Goal: Task Accomplishment & Management: Use online tool/utility

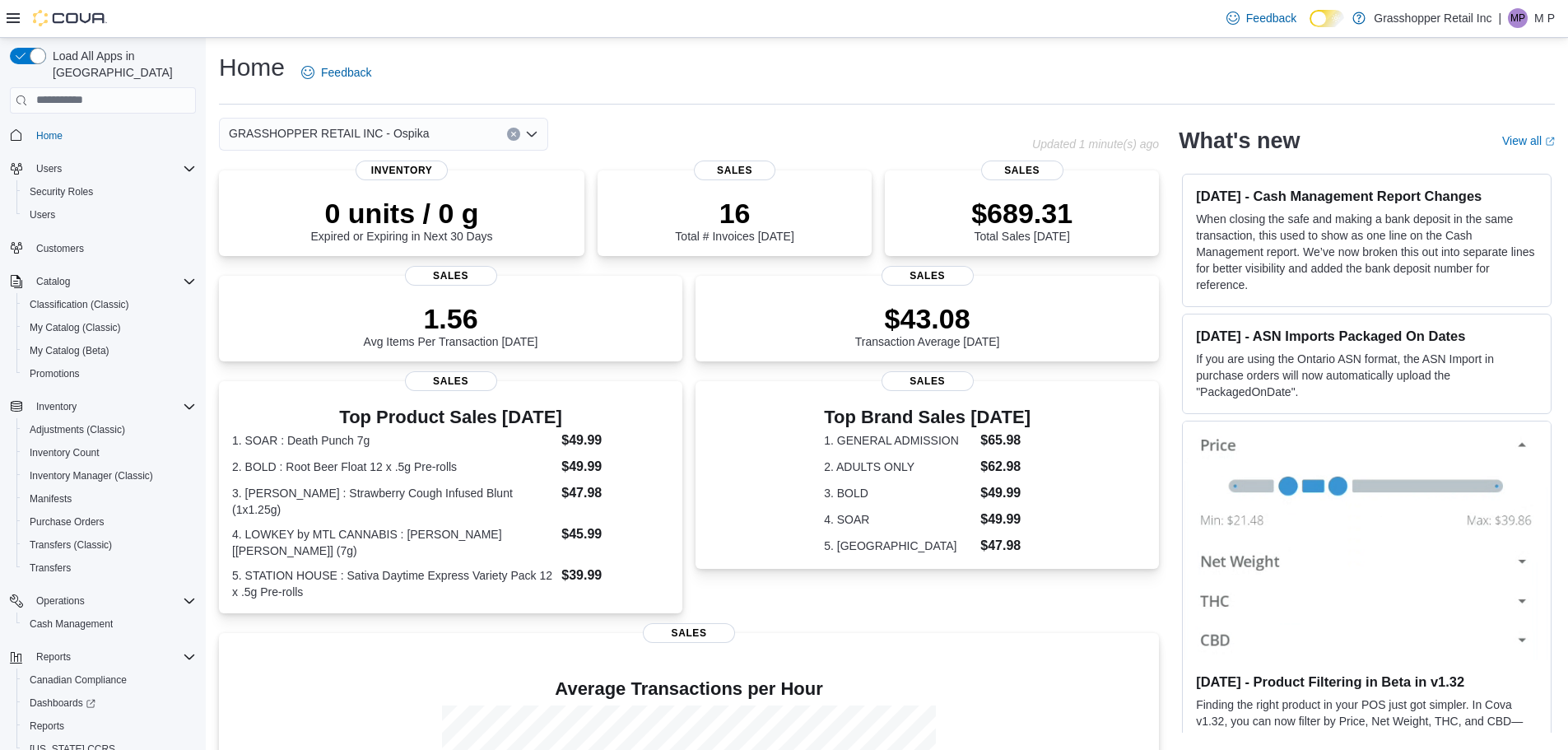
click at [510, 134] on button "Clear input" at bounding box center [513, 134] width 13 height 13
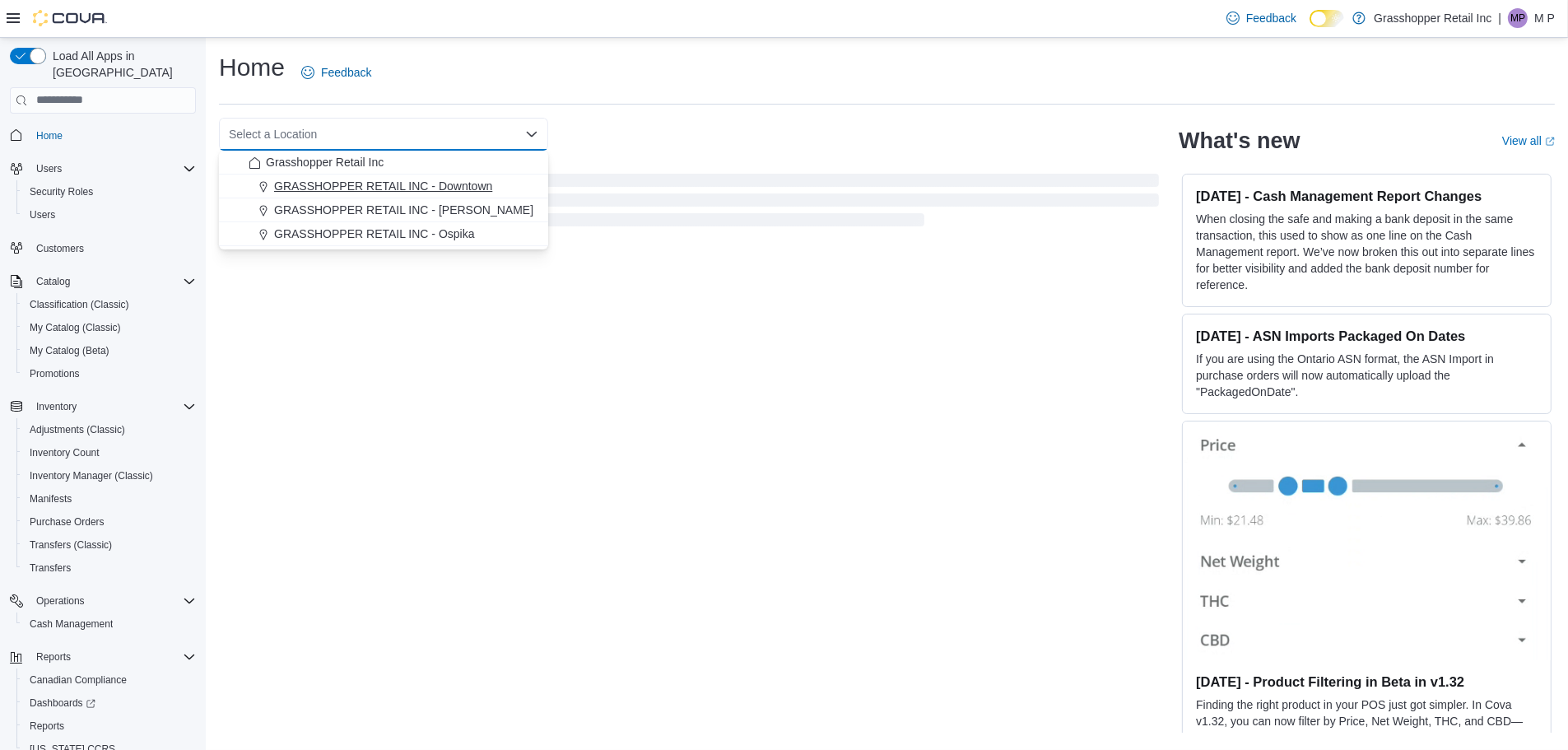
click at [488, 185] on span "GRASSHOPPER RETAIL INC - Downtown" at bounding box center [384, 186] width 218 height 17
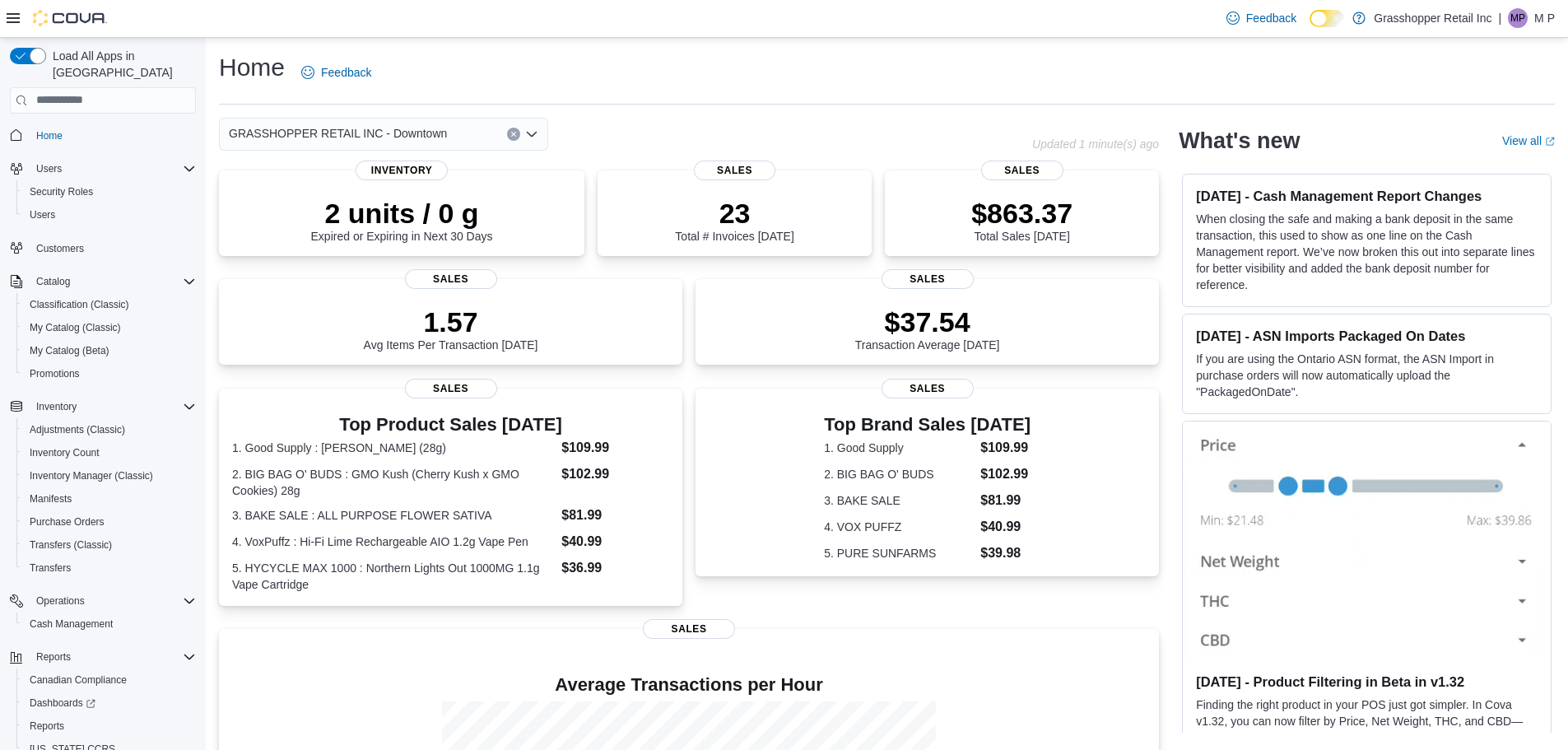
click at [508, 136] on button "Clear input" at bounding box center [513, 134] width 13 height 13
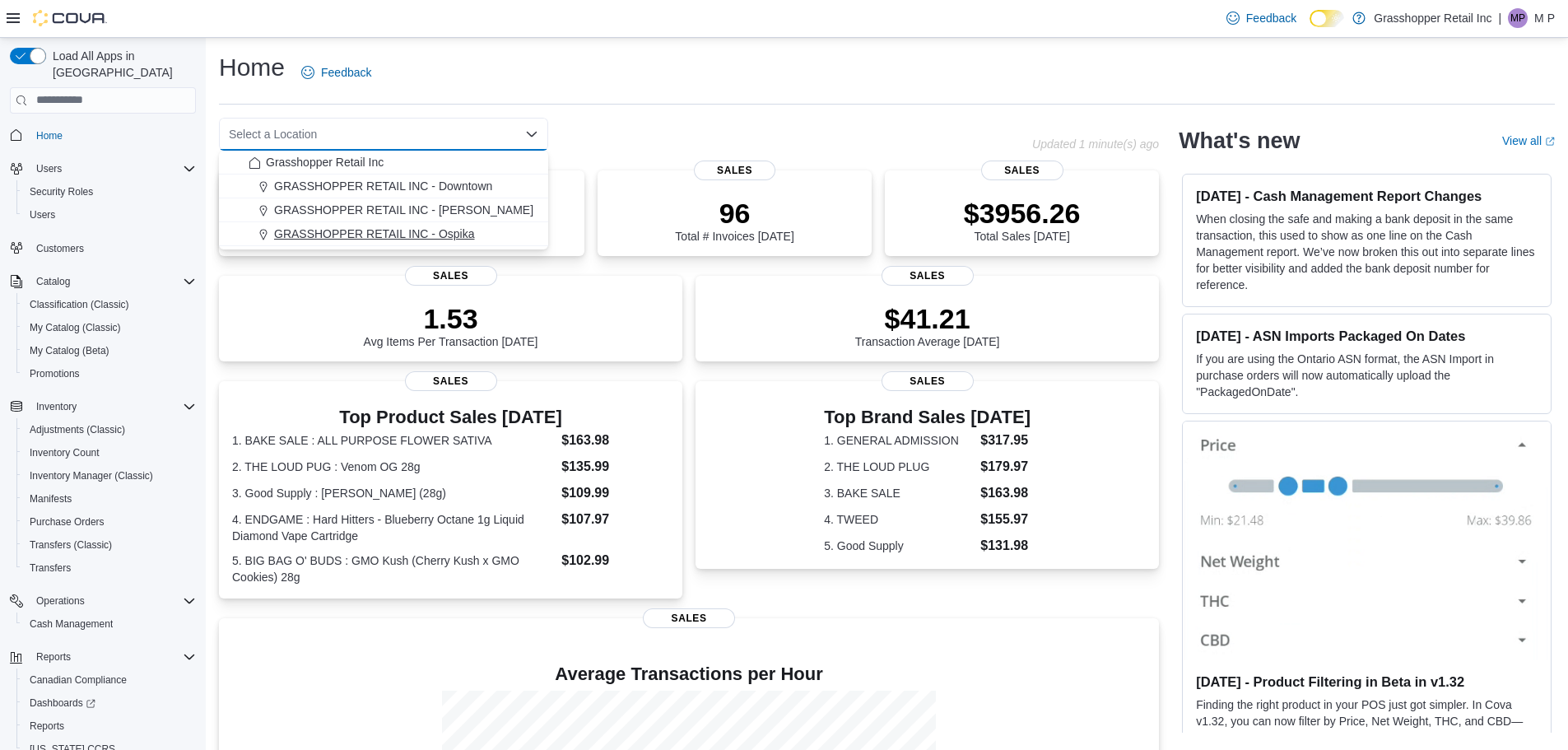
click at [471, 228] on span "GRASSHOPPER RETAIL INC - Ospika" at bounding box center [375, 233] width 201 height 17
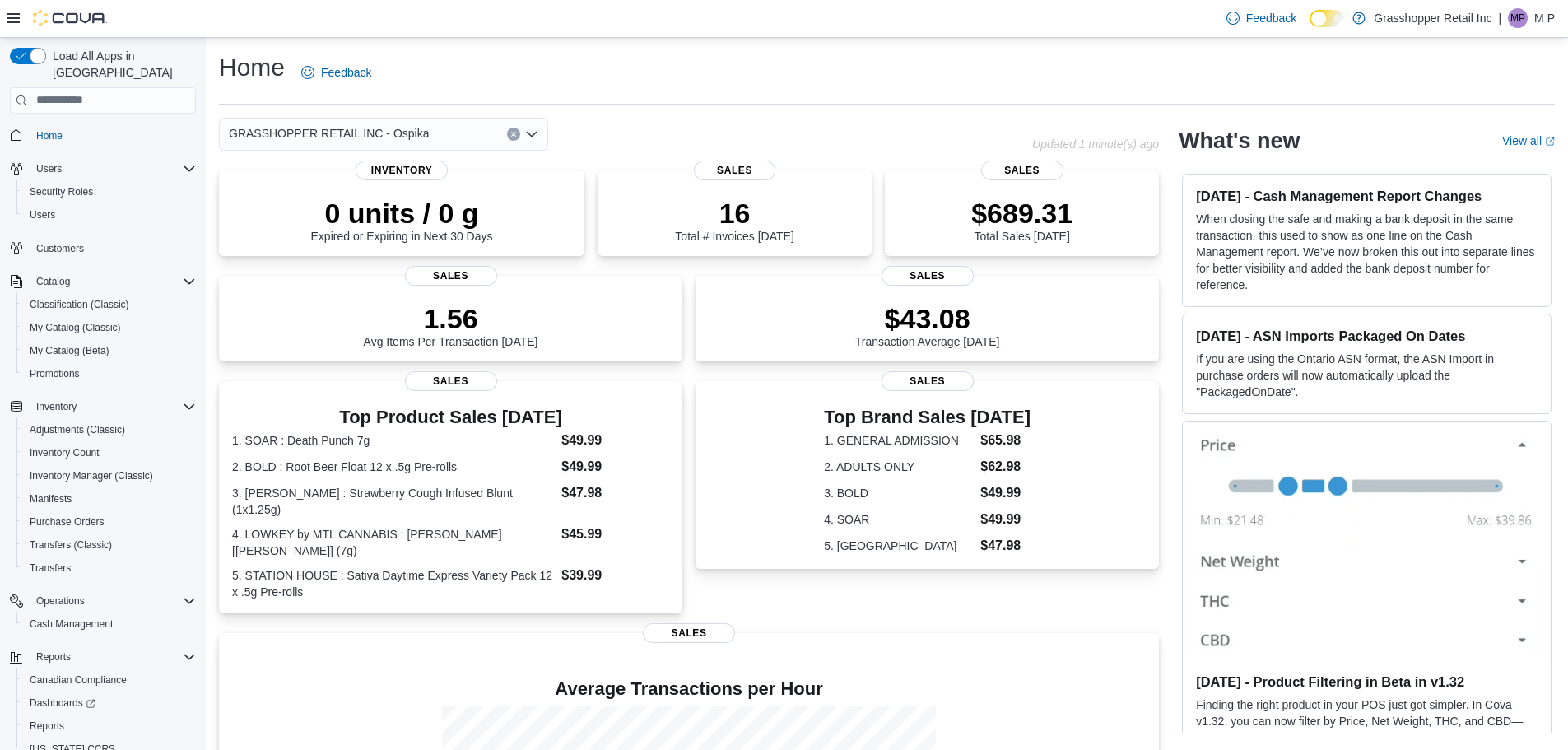
click at [513, 128] on button "Clear input" at bounding box center [513, 134] width 13 height 13
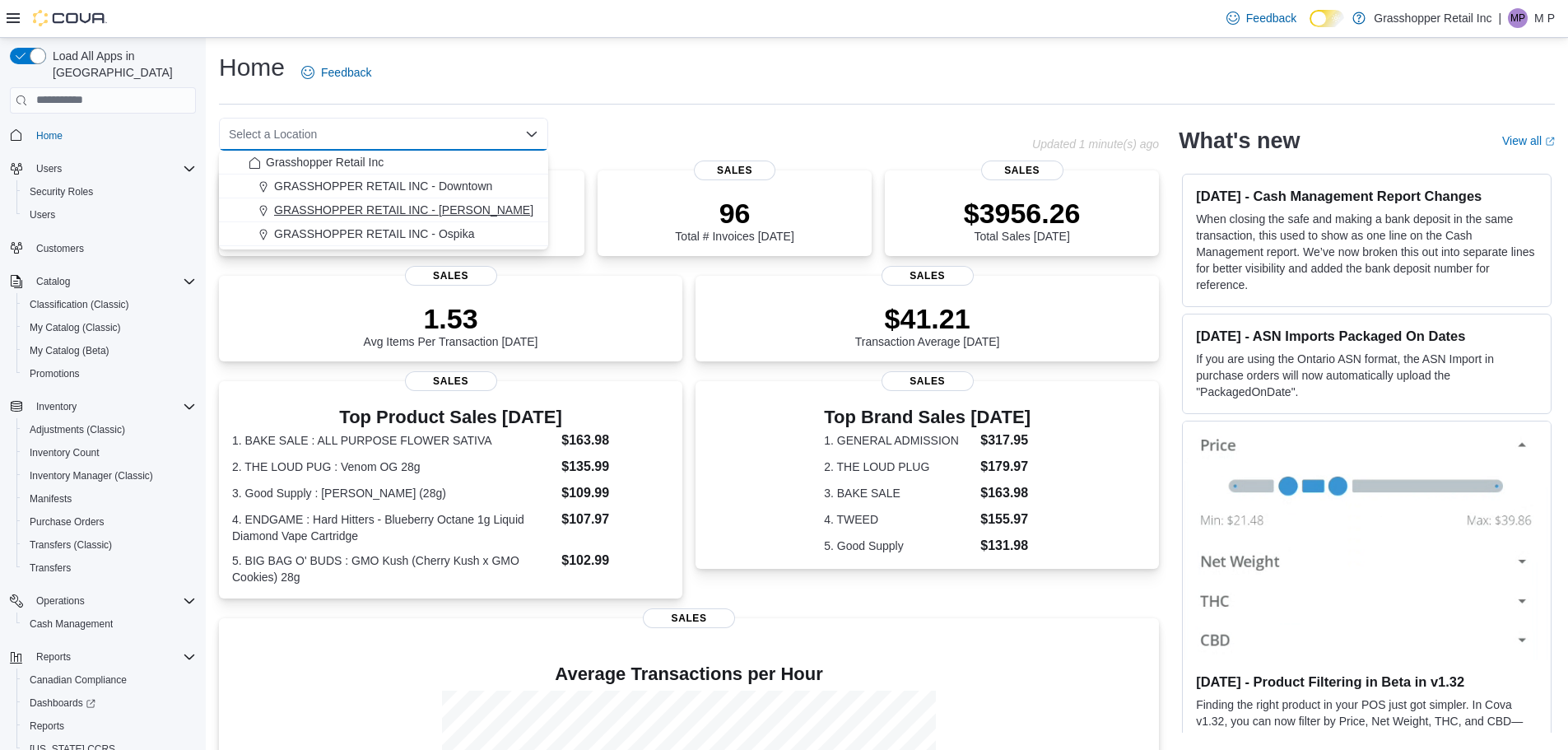
click at [483, 201] on button "GRASSHOPPER RETAIL INC - [PERSON_NAME]" at bounding box center [384, 211] width 330 height 24
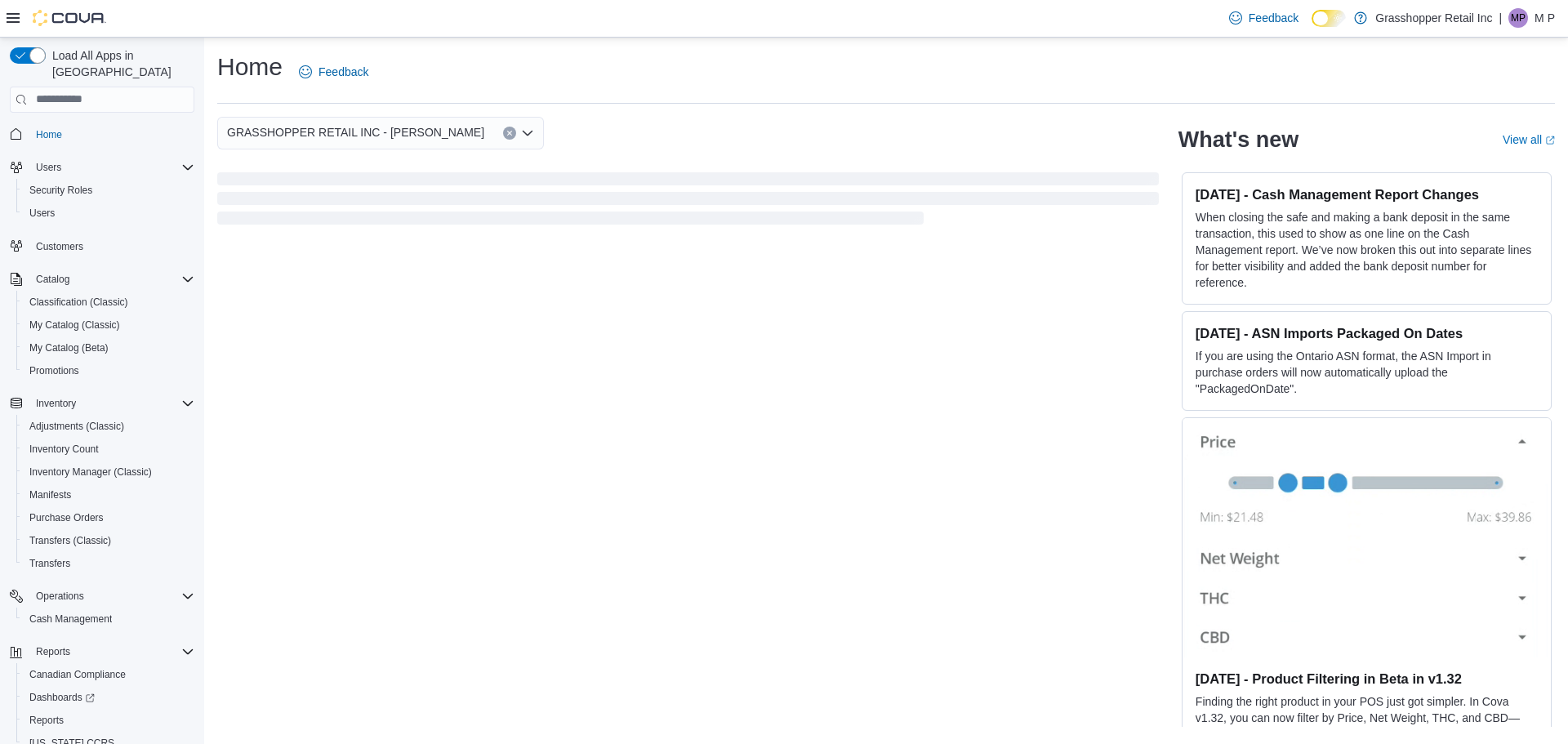
click at [511, 133] on icon "Clear input" at bounding box center [509, 133] width 4 height 4
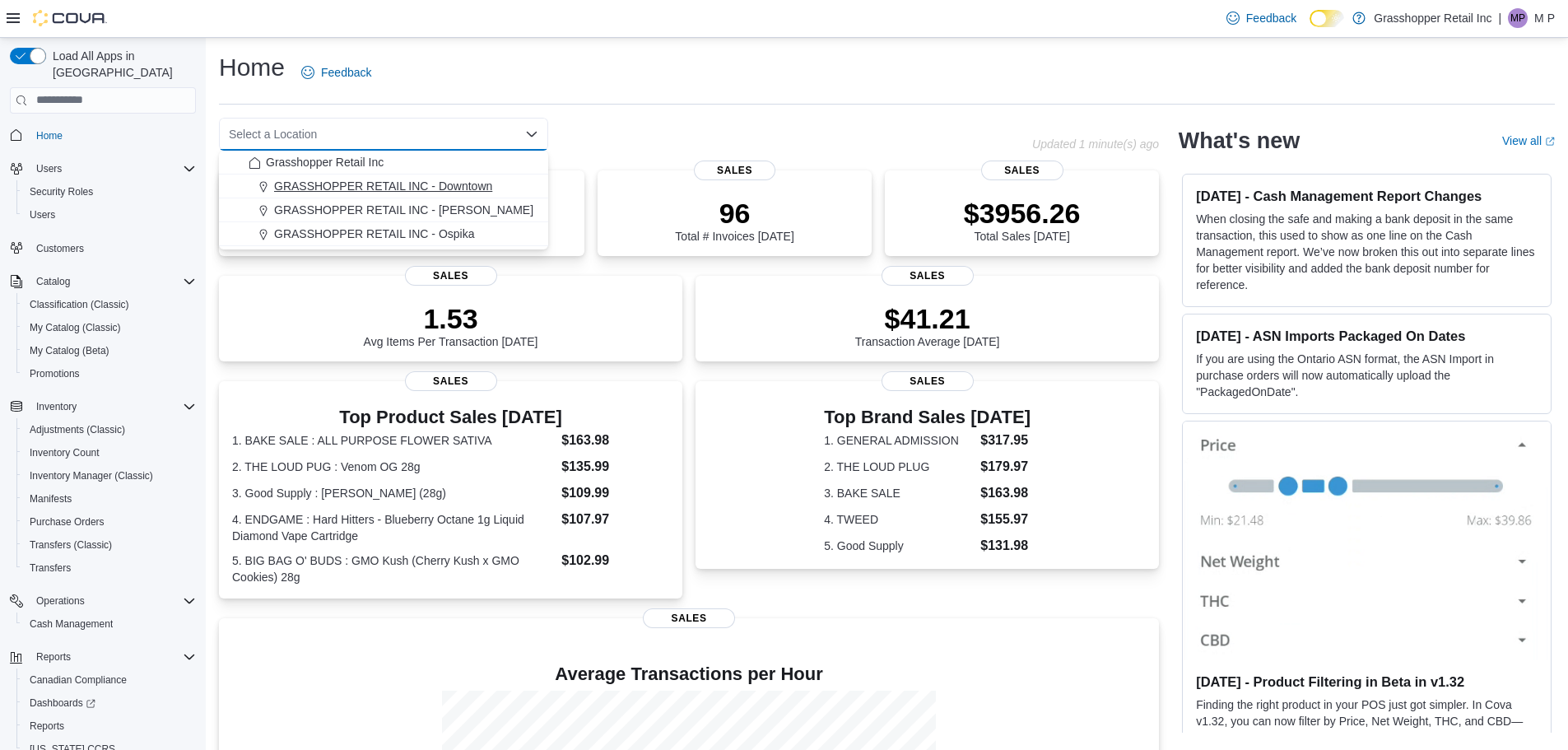
click at [484, 177] on button "GRASSHOPPER RETAIL INC - Downtown" at bounding box center [384, 186] width 330 height 24
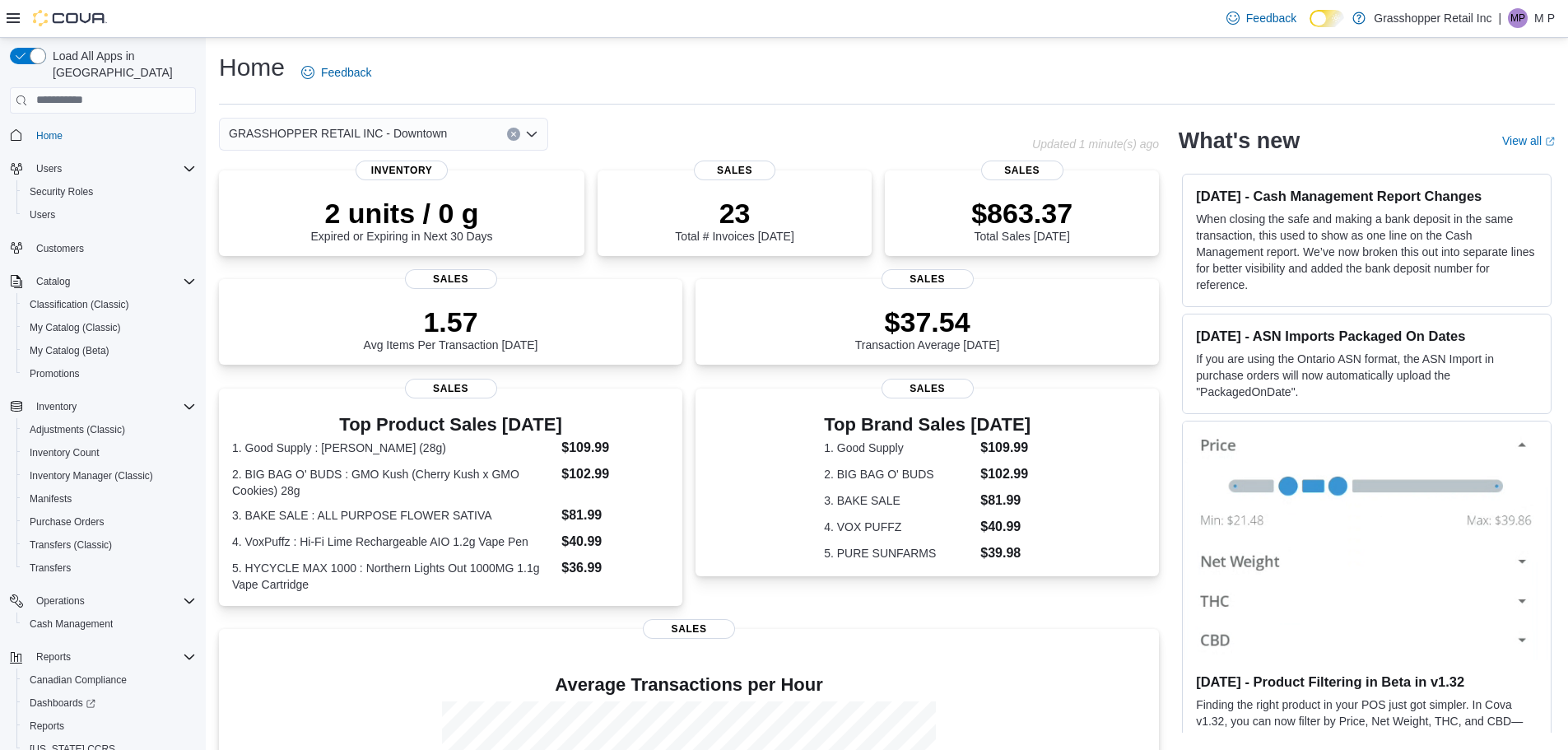
click at [511, 134] on icon "Clear input" at bounding box center [513, 134] width 7 height 7
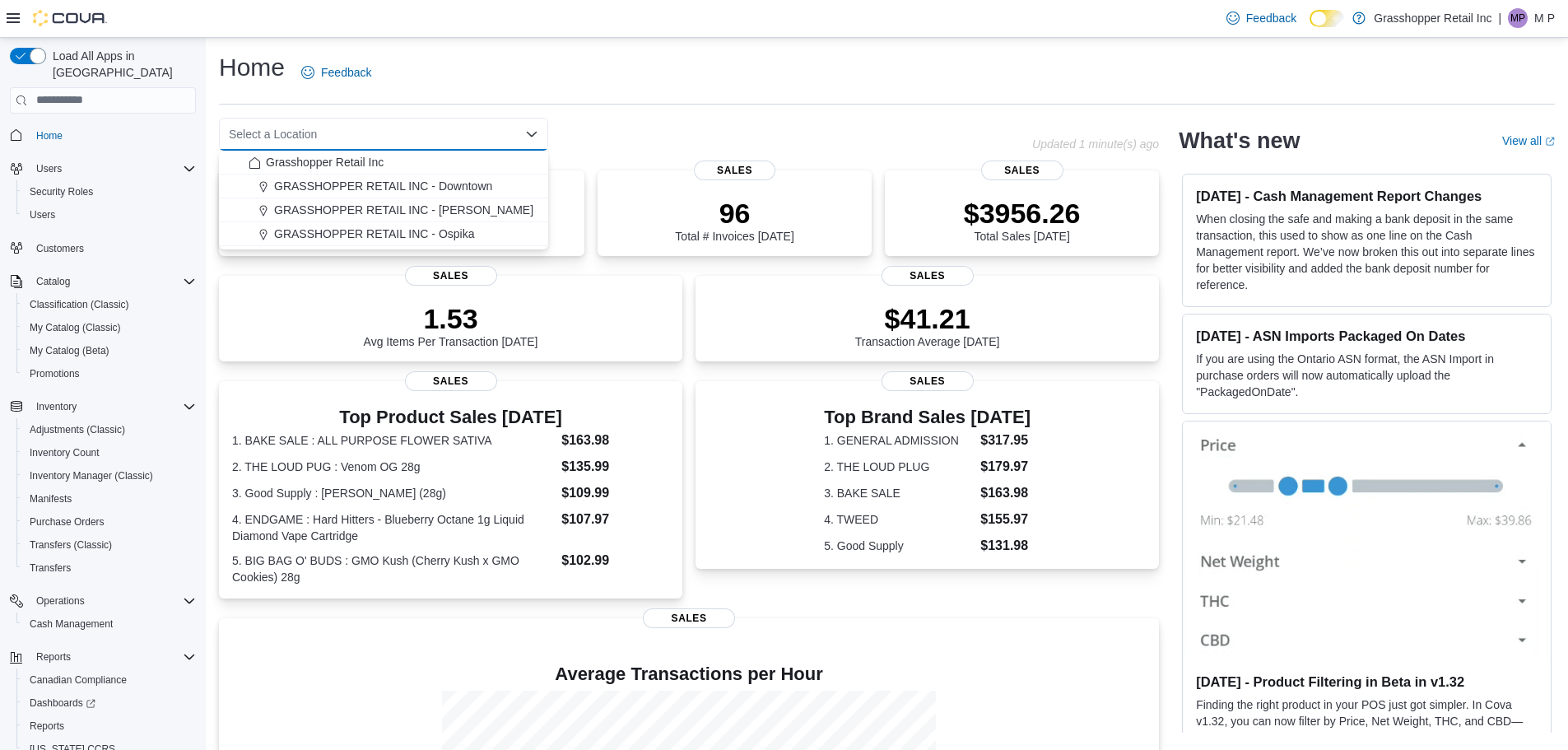
click at [647, 126] on div "Select a Location Combo box. Selected. Combo box input. Select a Location. Type…" at bounding box center [626, 134] width 813 height 32
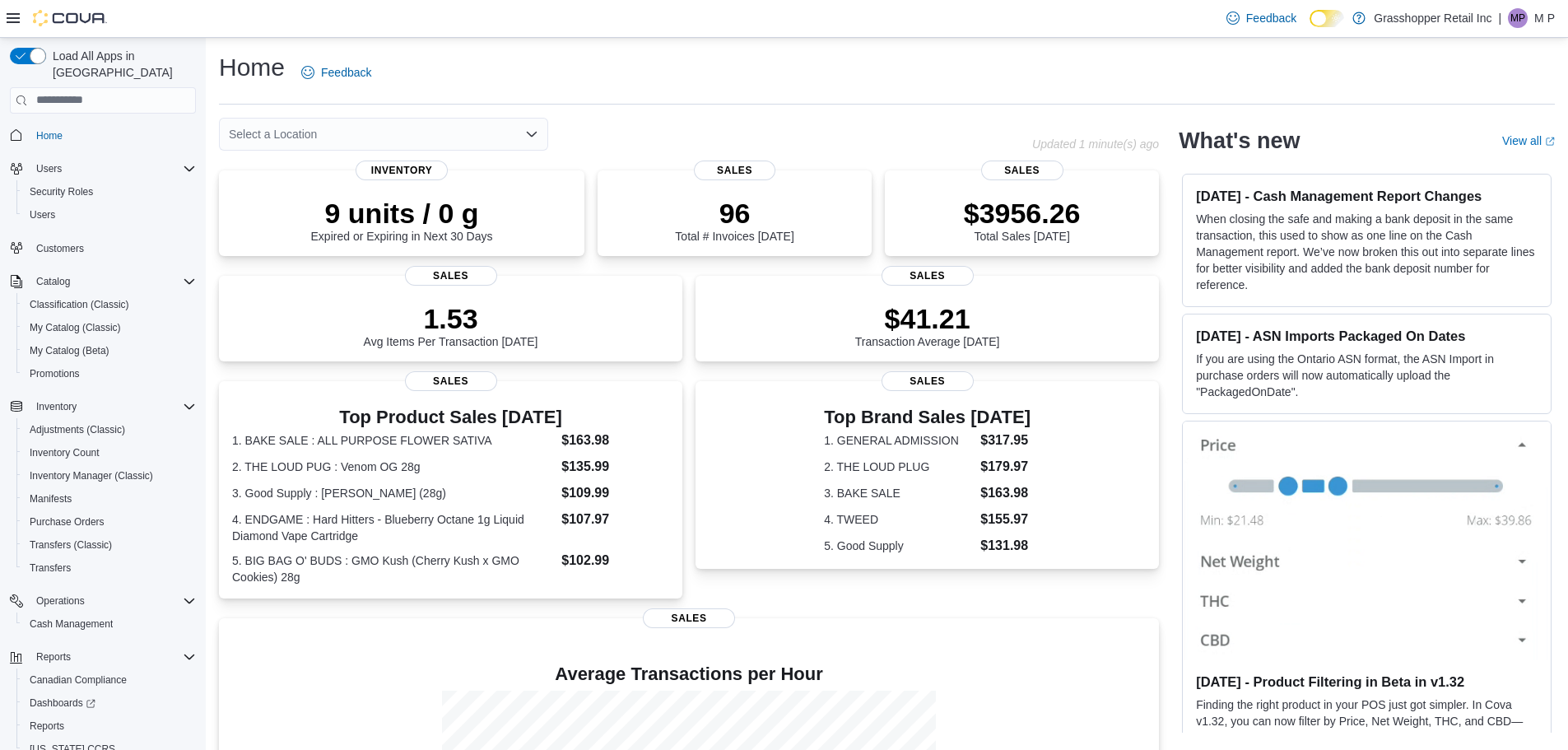
click at [534, 134] on icon "Open list of options" at bounding box center [531, 133] width 10 height 5
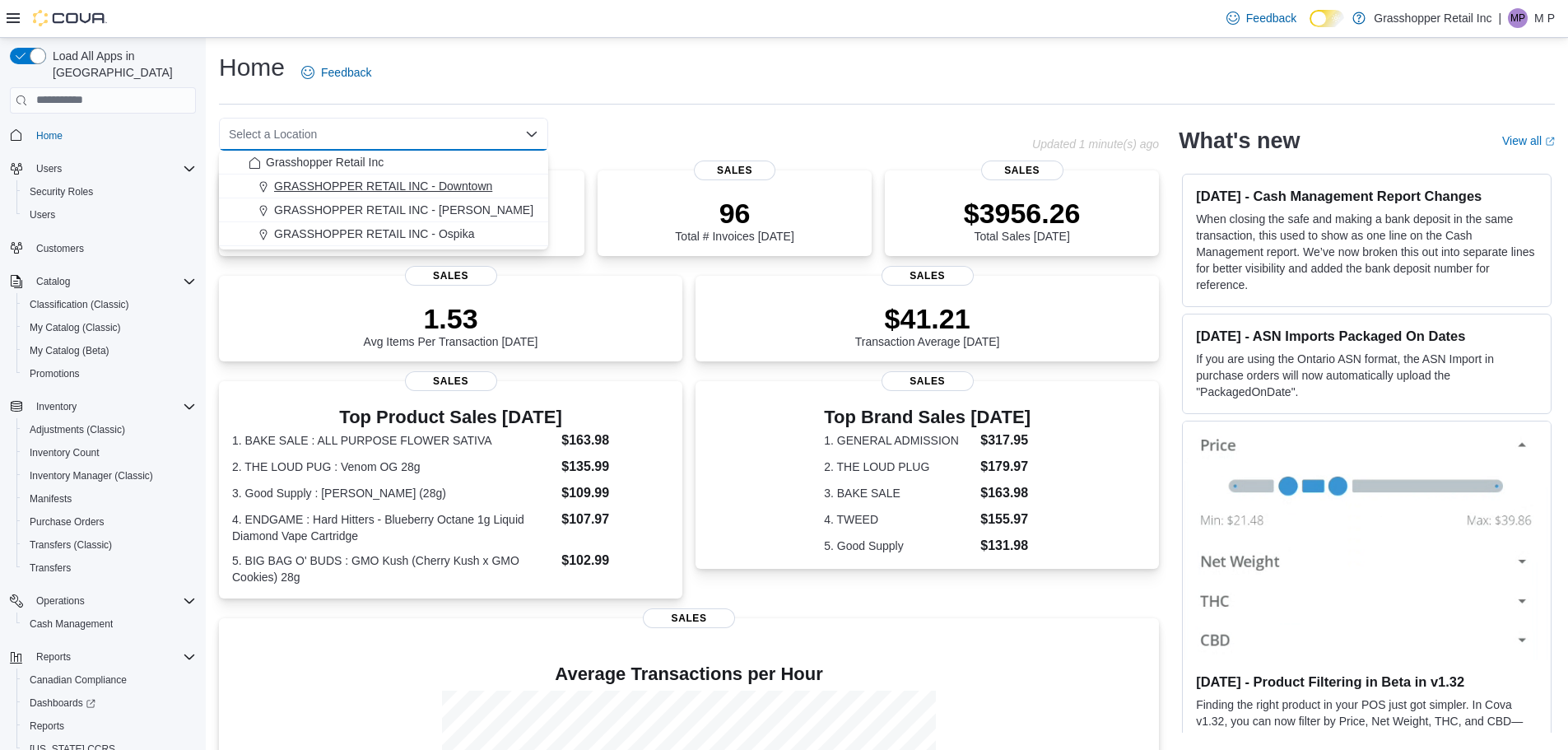
click at [436, 191] on span "GRASSHOPPER RETAIL INC - Downtown" at bounding box center [384, 186] width 218 height 17
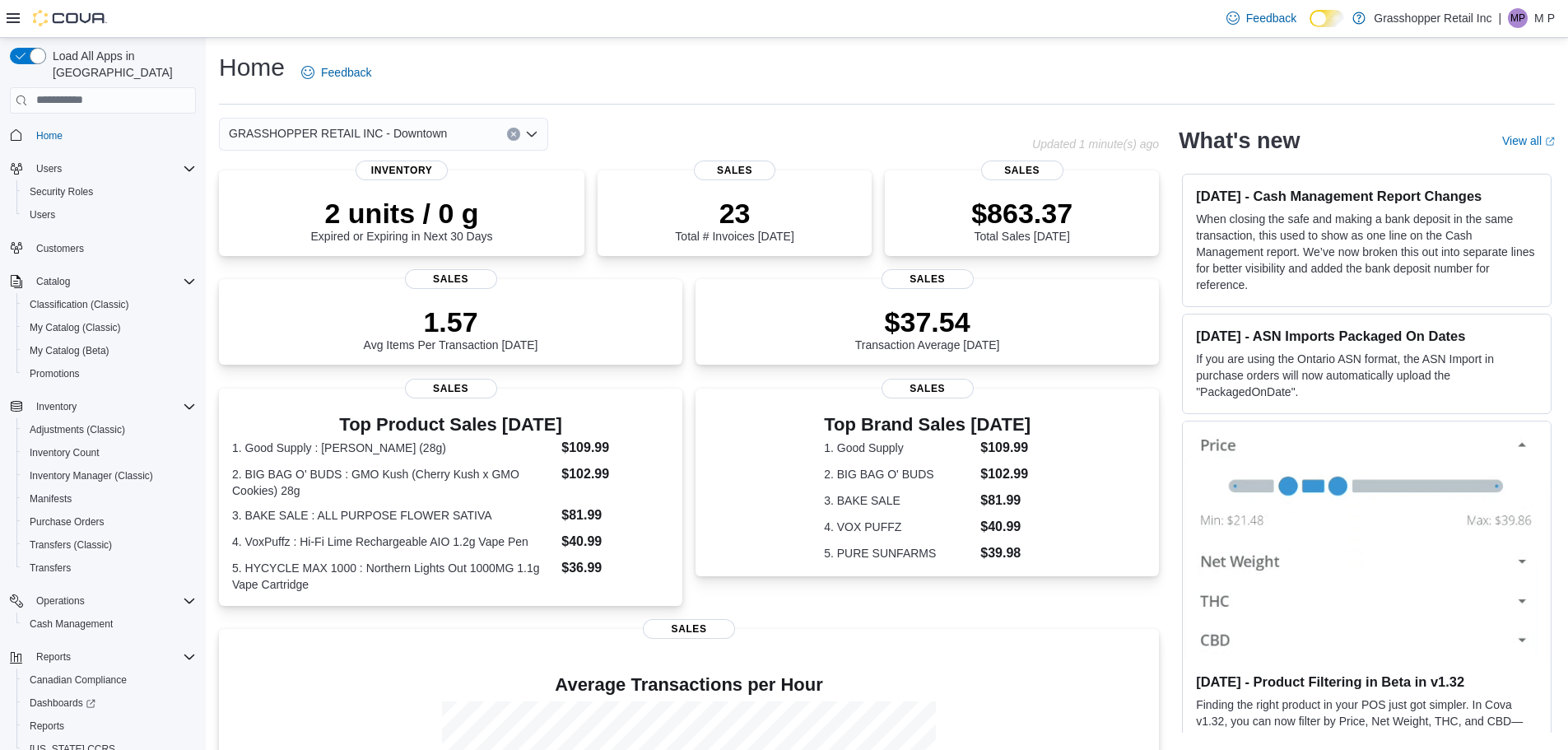
click at [513, 135] on icon "Clear input" at bounding box center [513, 134] width 4 height 4
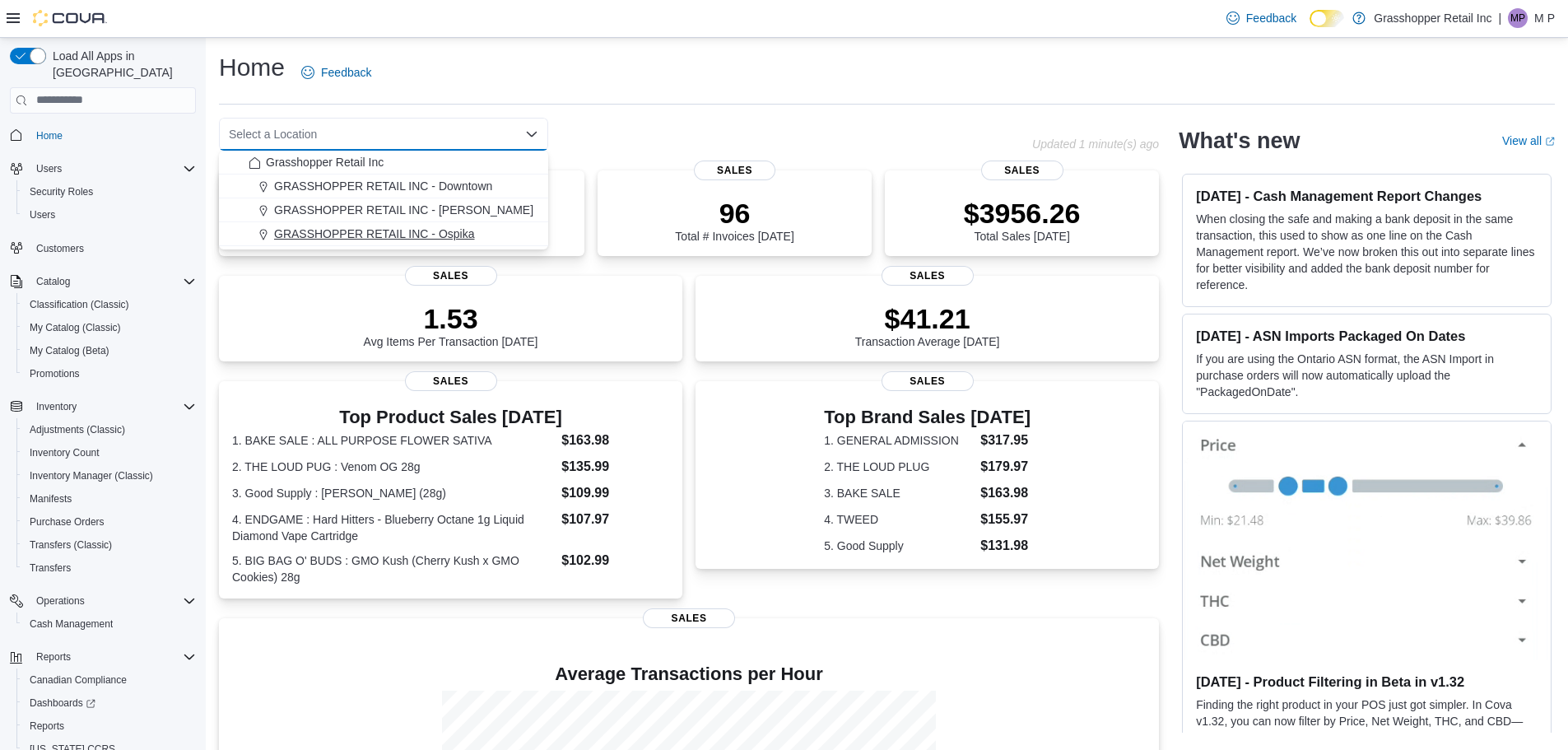
click at [461, 228] on span "GRASSHOPPER RETAIL INC - Ospika" at bounding box center [375, 233] width 201 height 17
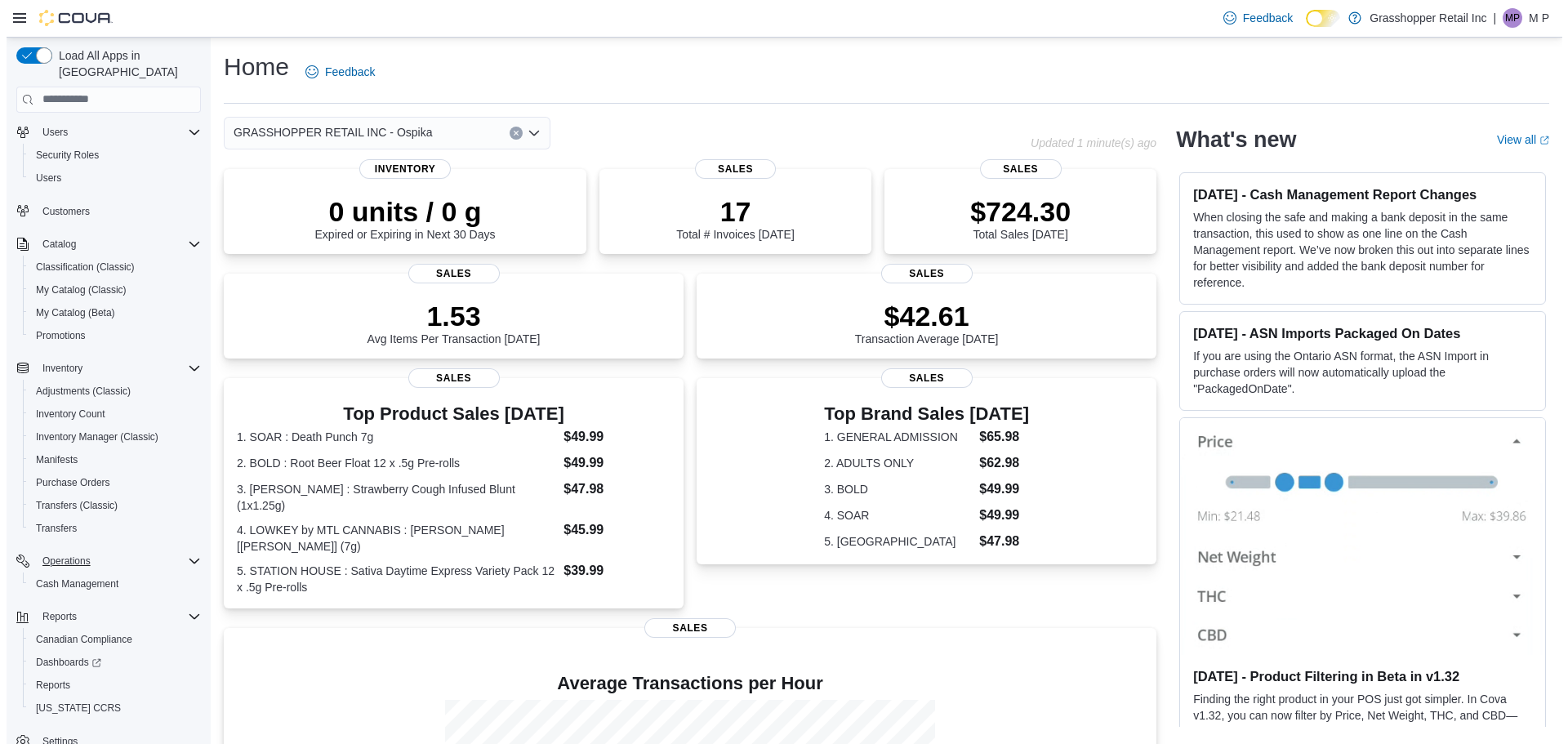
scroll to position [53, 0]
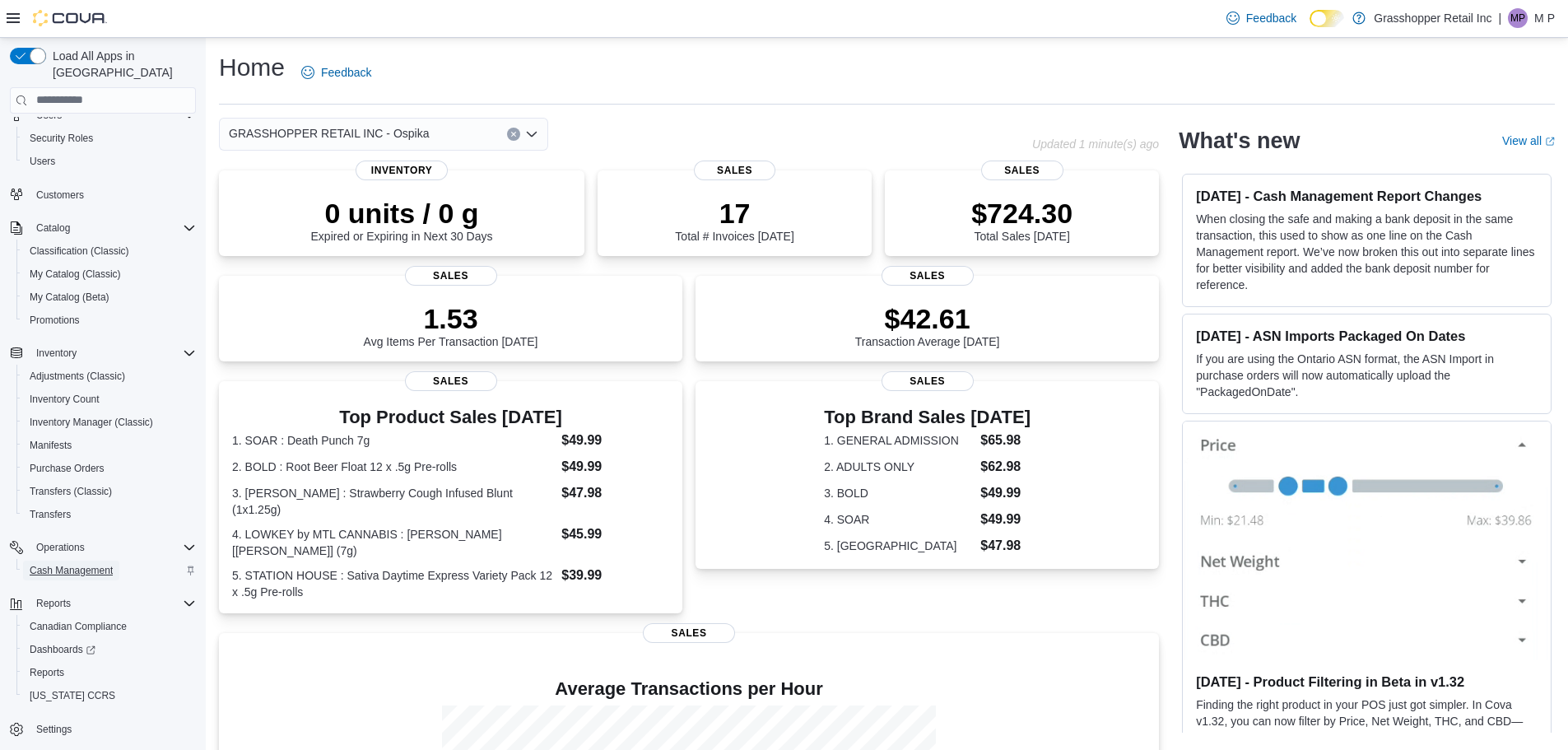
click at [58, 564] on span "Cash Management" at bounding box center [71, 570] width 83 height 13
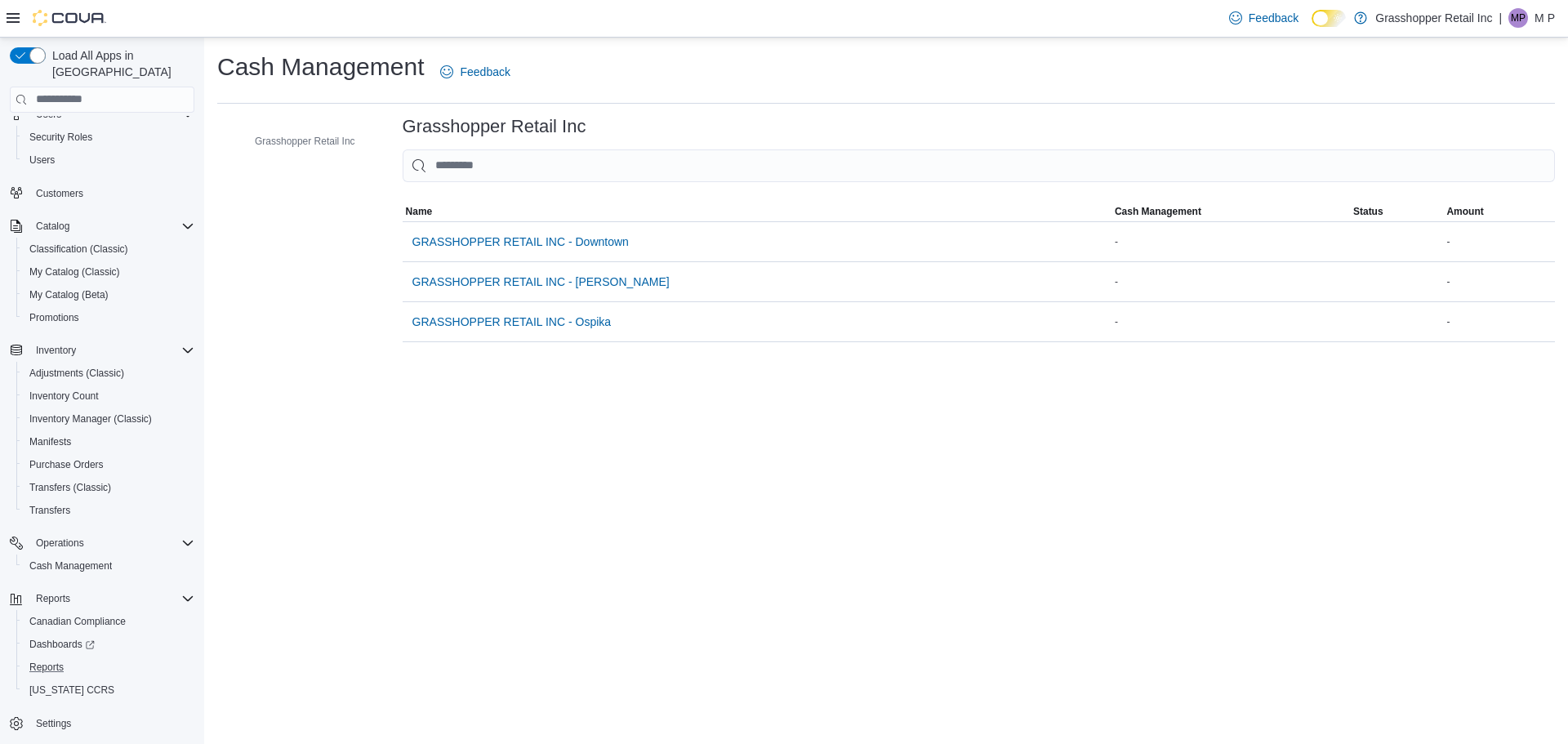
click at [44, 656] on button "Reports" at bounding box center [108, 667] width 185 height 22
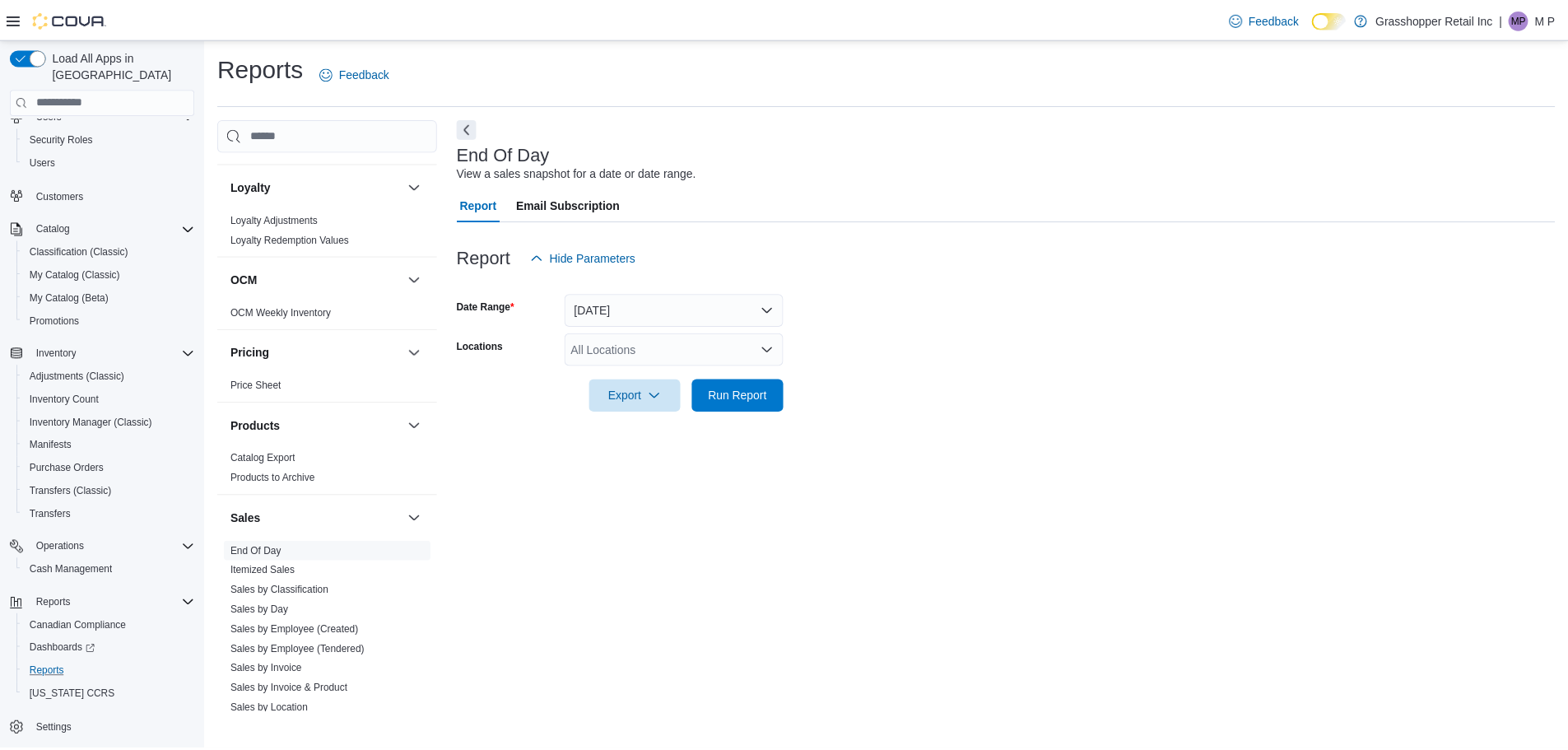
scroll to position [906, 0]
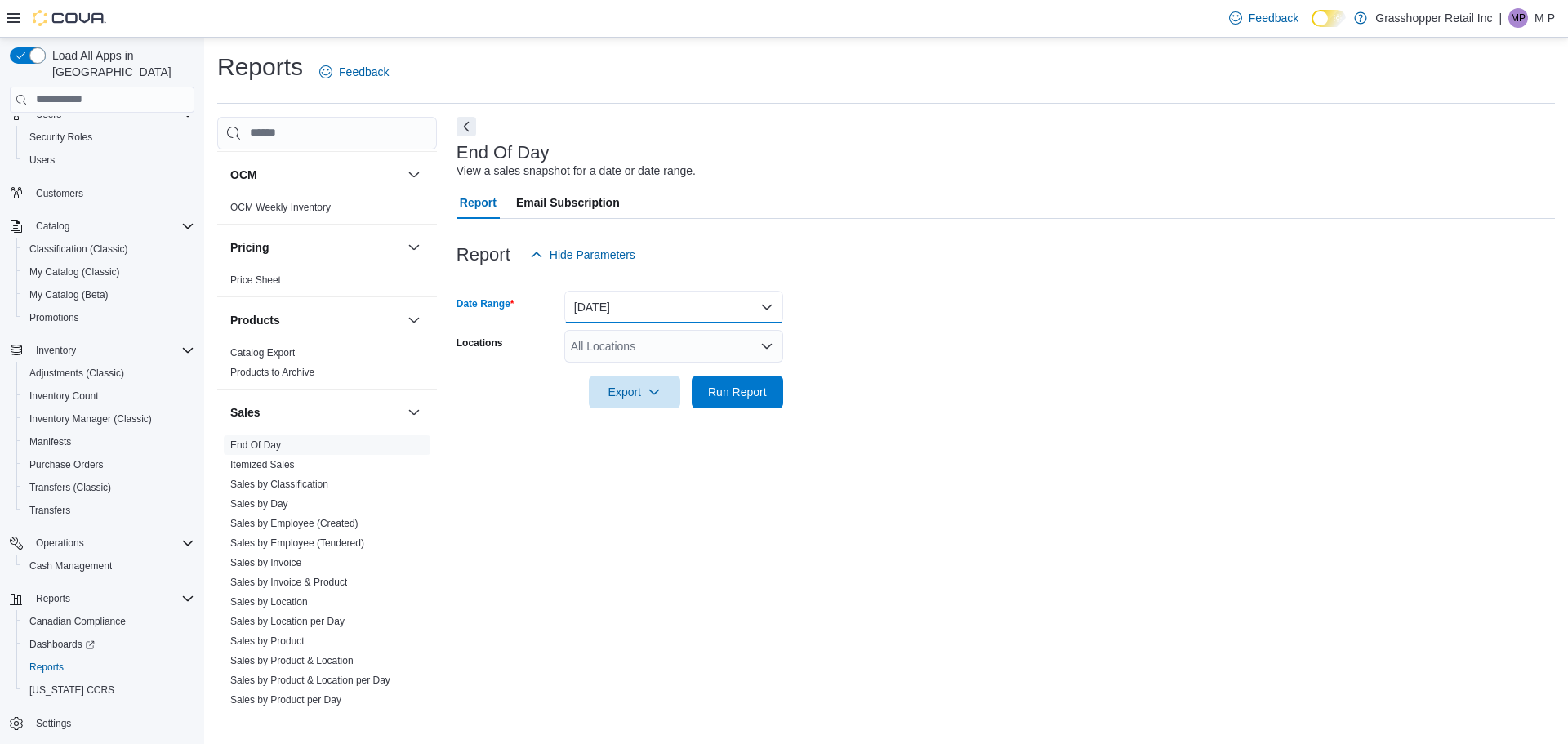
click at [587, 299] on button "[DATE]" at bounding box center [674, 307] width 219 height 32
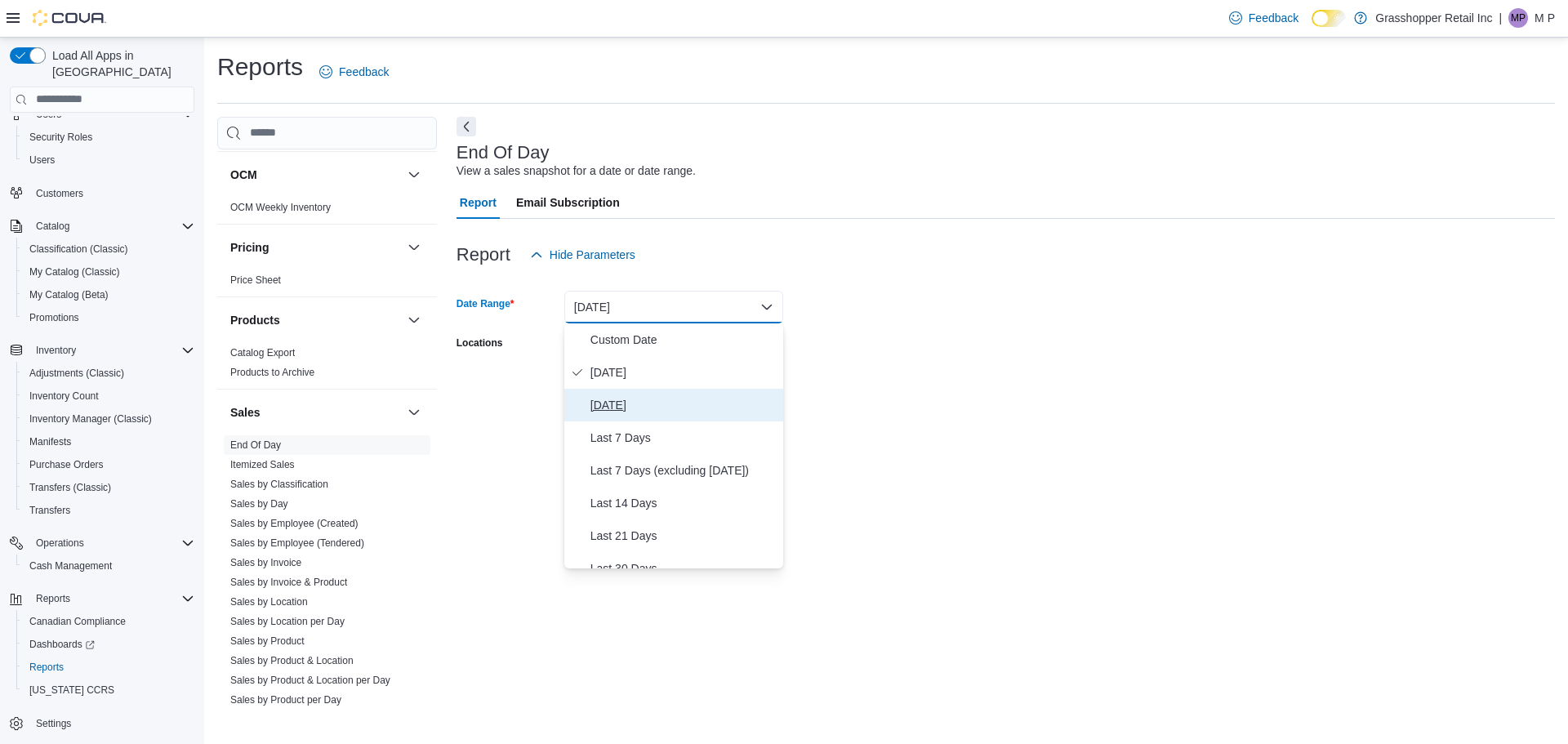
click at [652, 410] on span "[DATE]" at bounding box center [683, 405] width 186 height 20
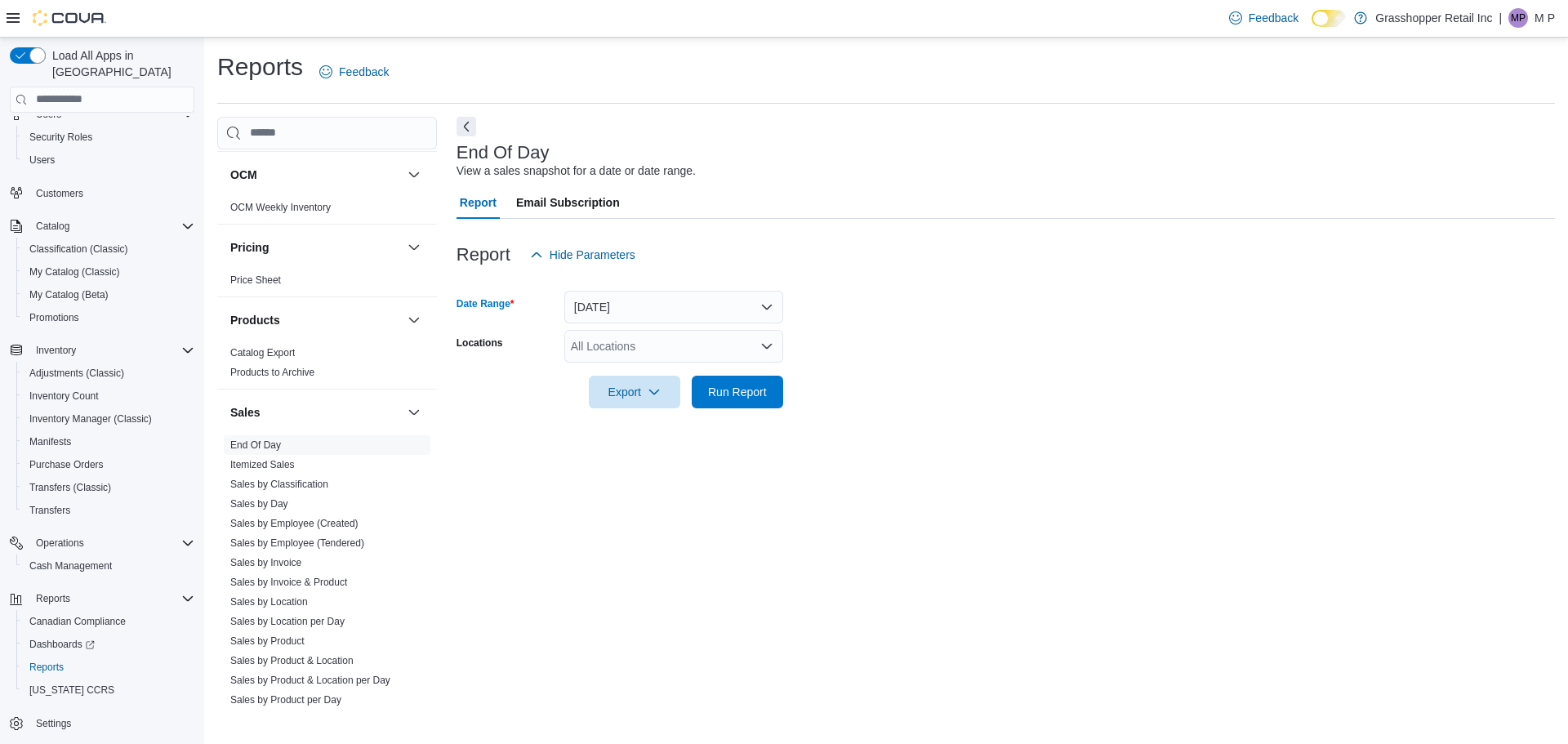
drag, startPoint x: 567, startPoint y: 342, endPoint x: 580, endPoint y: 347, distance: 13.9
click at [567, 341] on div "All Locations" at bounding box center [674, 346] width 219 height 32
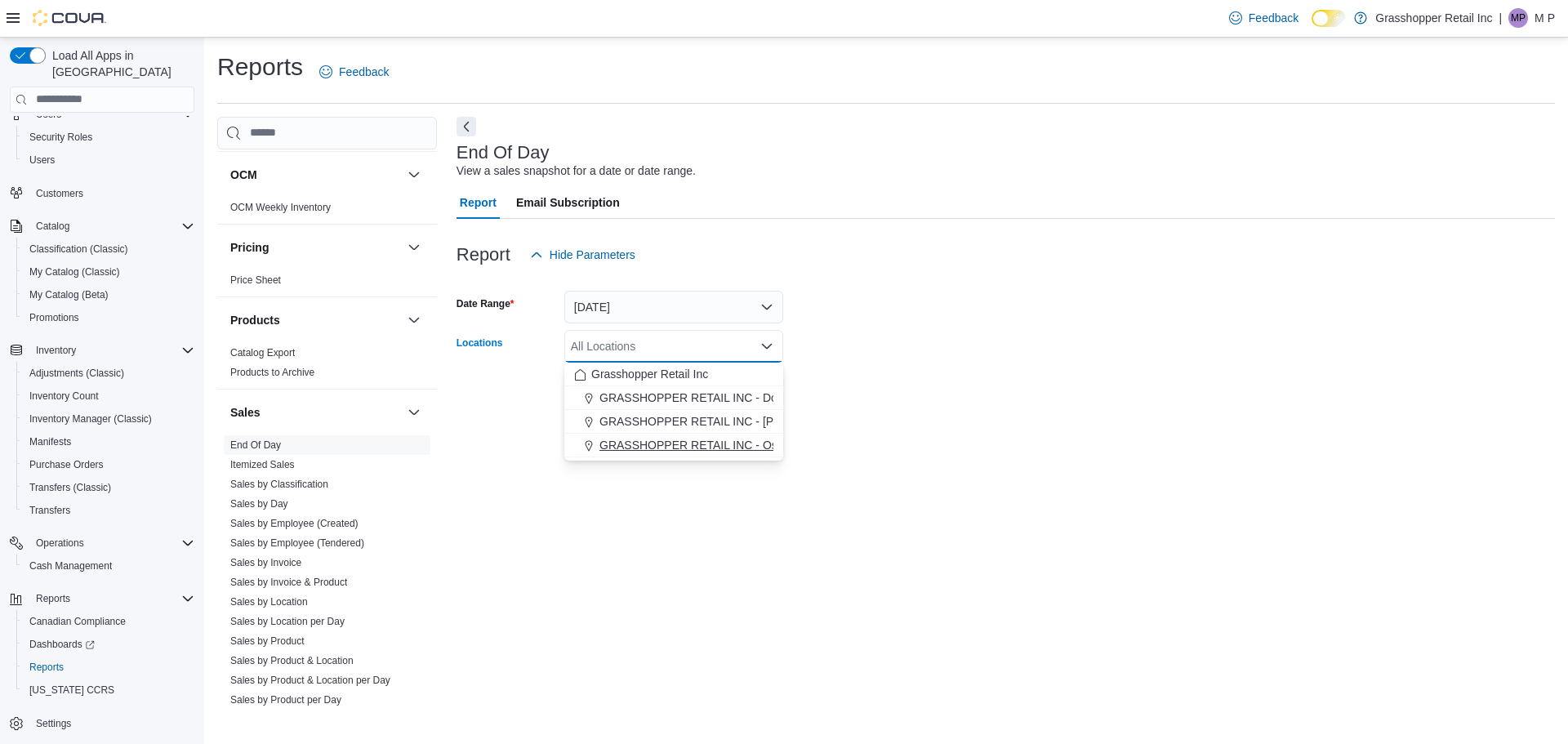
click at [639, 435] on button "GRASSHOPPER RETAIL INC - Ospika" at bounding box center [674, 445] width 219 height 23
click at [512, 395] on div "Export Run Report" at bounding box center [620, 392] width 327 height 32
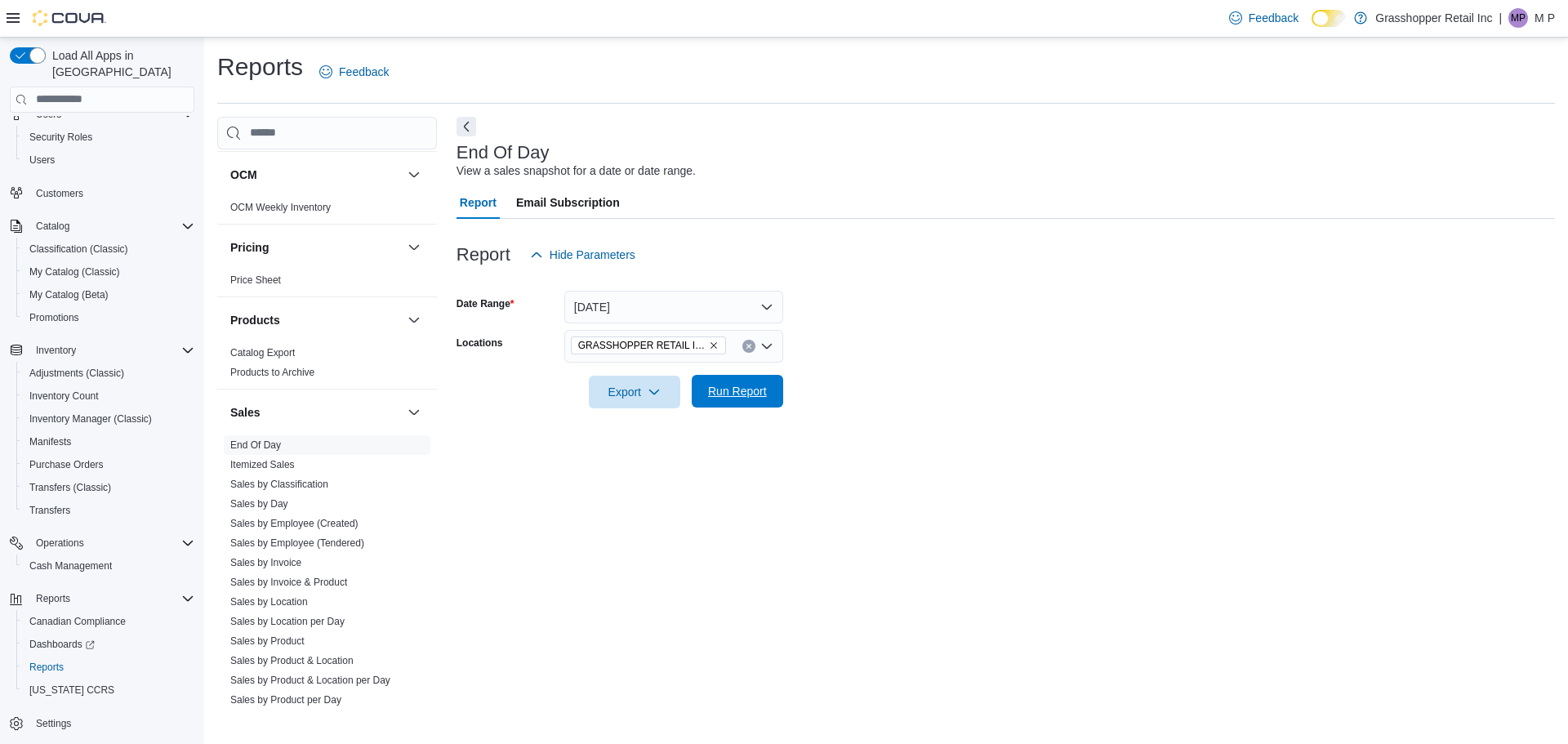
click at [712, 381] on span "Run Report" at bounding box center [738, 391] width 72 height 32
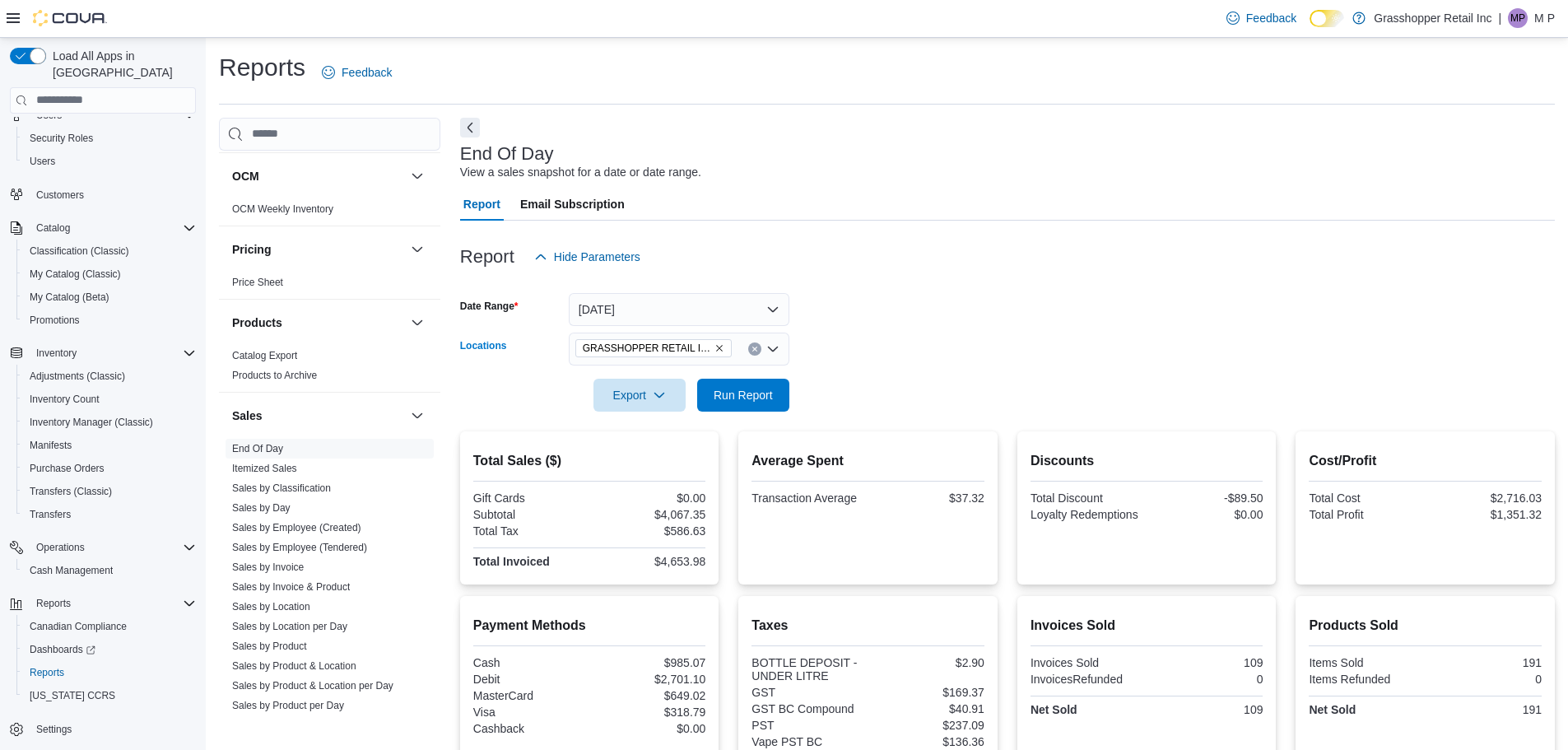
click at [754, 353] on button "Clear input" at bounding box center [754, 348] width 13 height 13
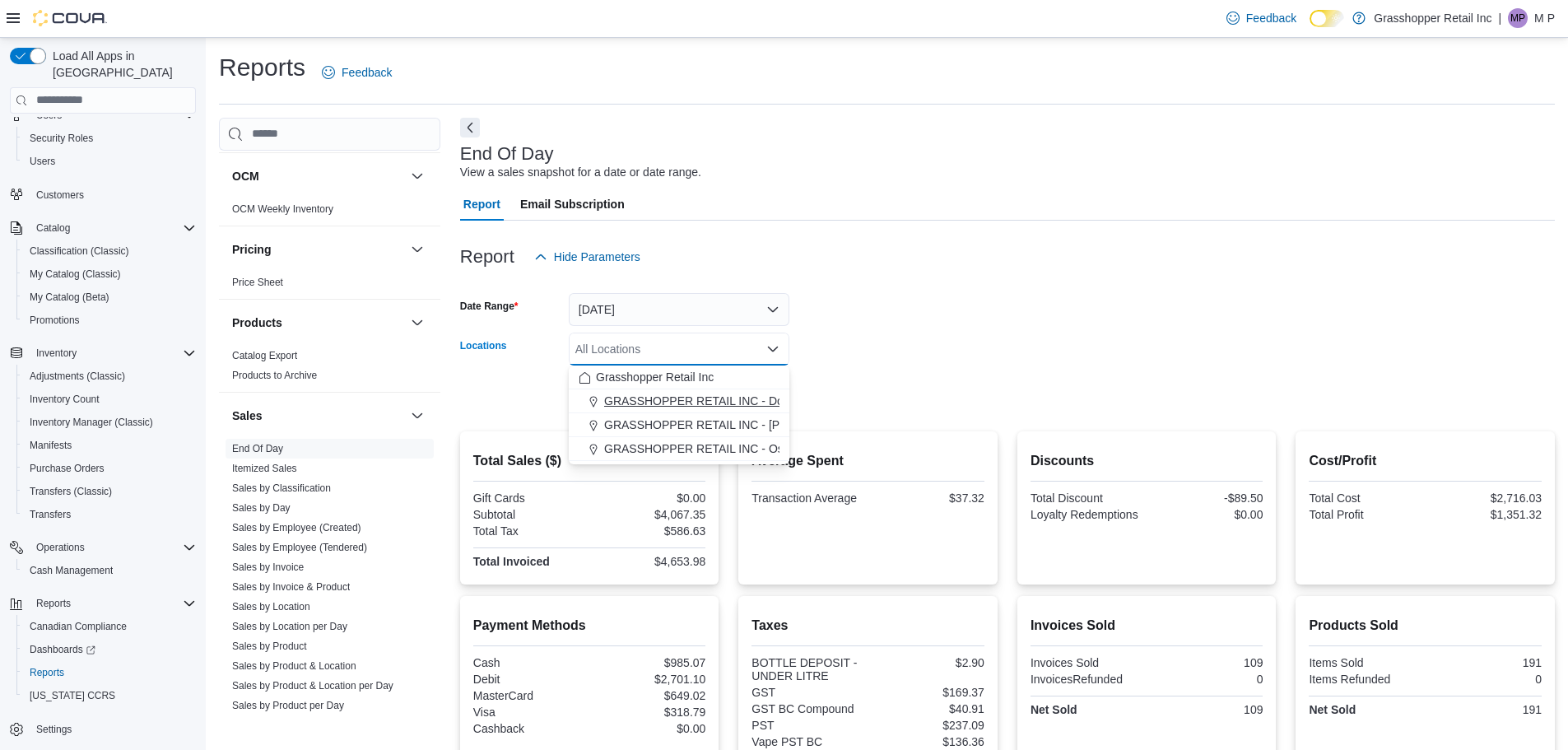
click at [740, 407] on span "GRASSHOPPER RETAIL INC - Downtown" at bounding box center [713, 401] width 218 height 17
click at [890, 363] on form "Date Range [DATE] Locations GRASSHOPPER RETAIL INC - [GEOGRAPHIC_DATA] box. Sel…" at bounding box center [1007, 343] width 1095 height 139
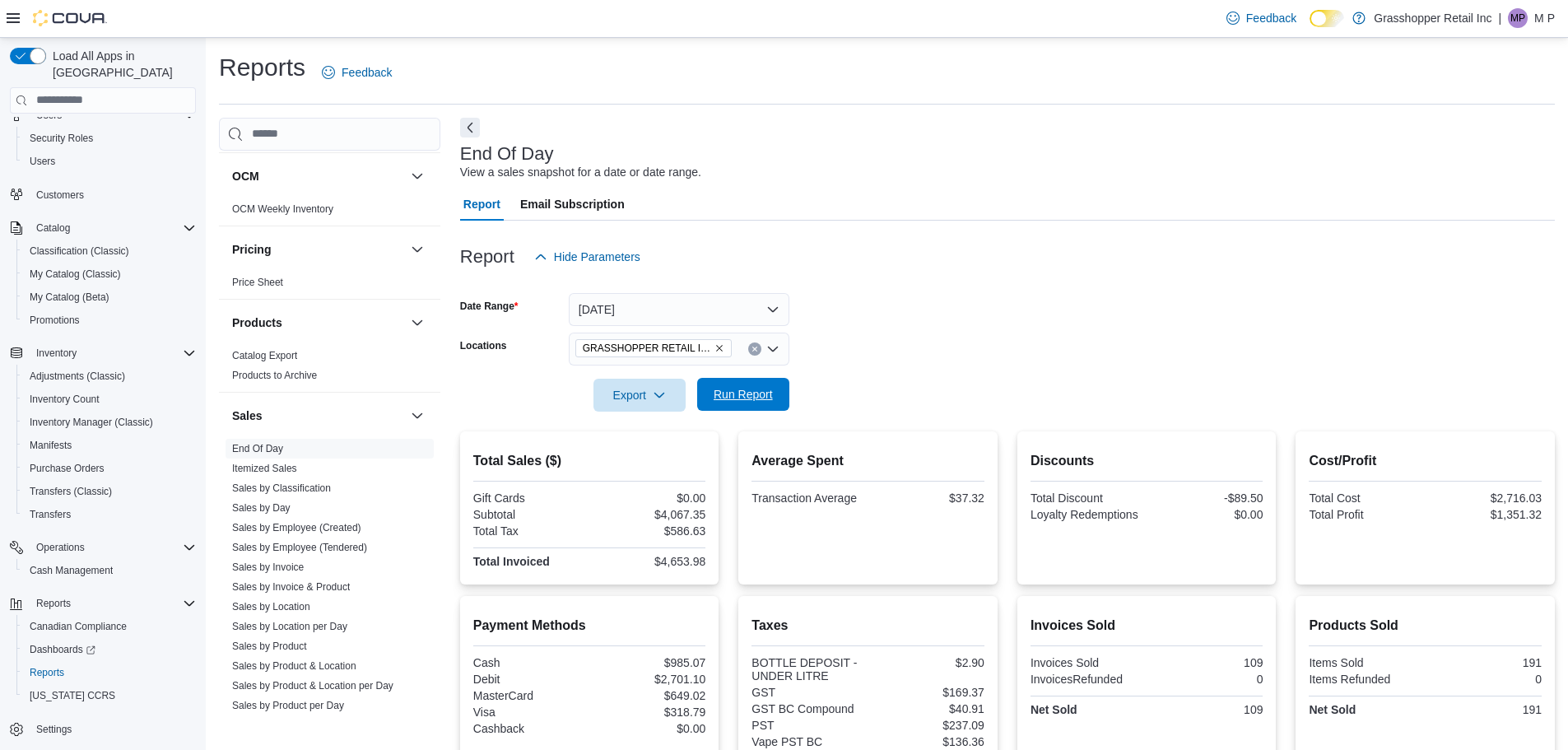
click at [743, 406] on span "Run Report" at bounding box center [744, 394] width 73 height 32
click at [754, 347] on icon "Clear input" at bounding box center [754, 348] width 7 height 7
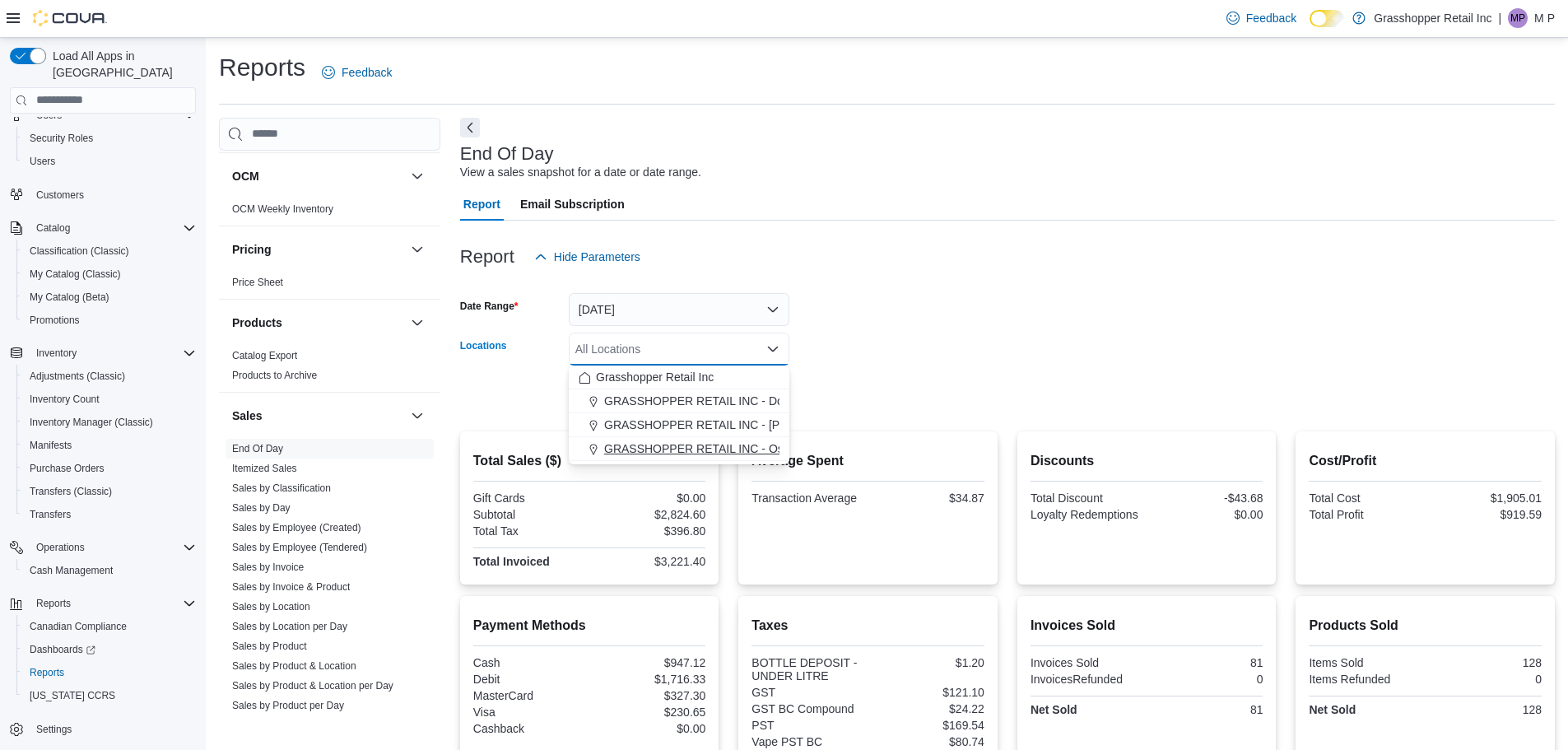
click at [737, 446] on span "GRASSHOPPER RETAIL INC - Ospika" at bounding box center [704, 449] width 201 height 17
click at [976, 393] on form "Date Range [DATE] Locations GRASSHOPPER RETAIL INC - Ospika Combo box. Selected…" at bounding box center [1007, 343] width 1095 height 139
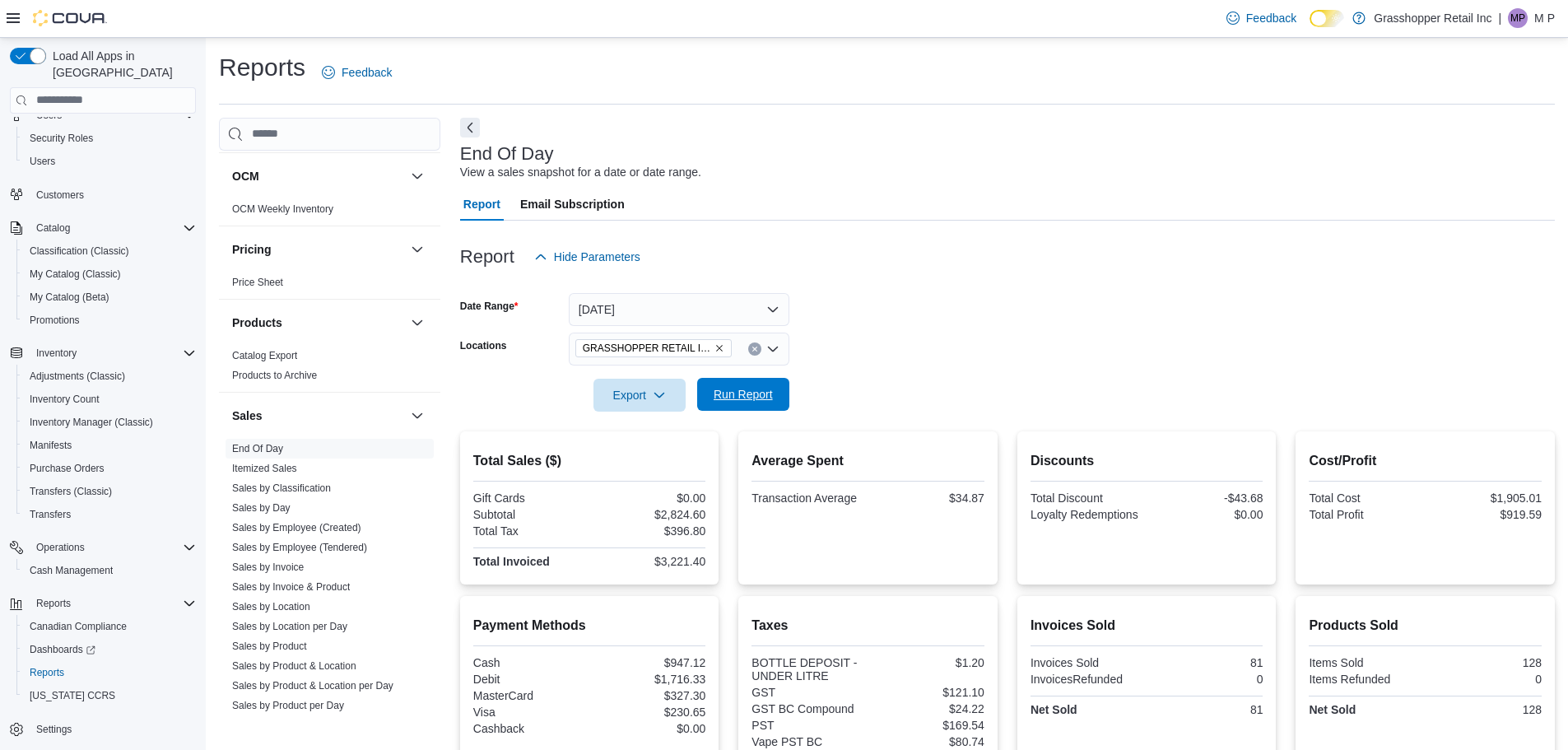
click at [732, 385] on span "Run Report" at bounding box center [744, 394] width 73 height 32
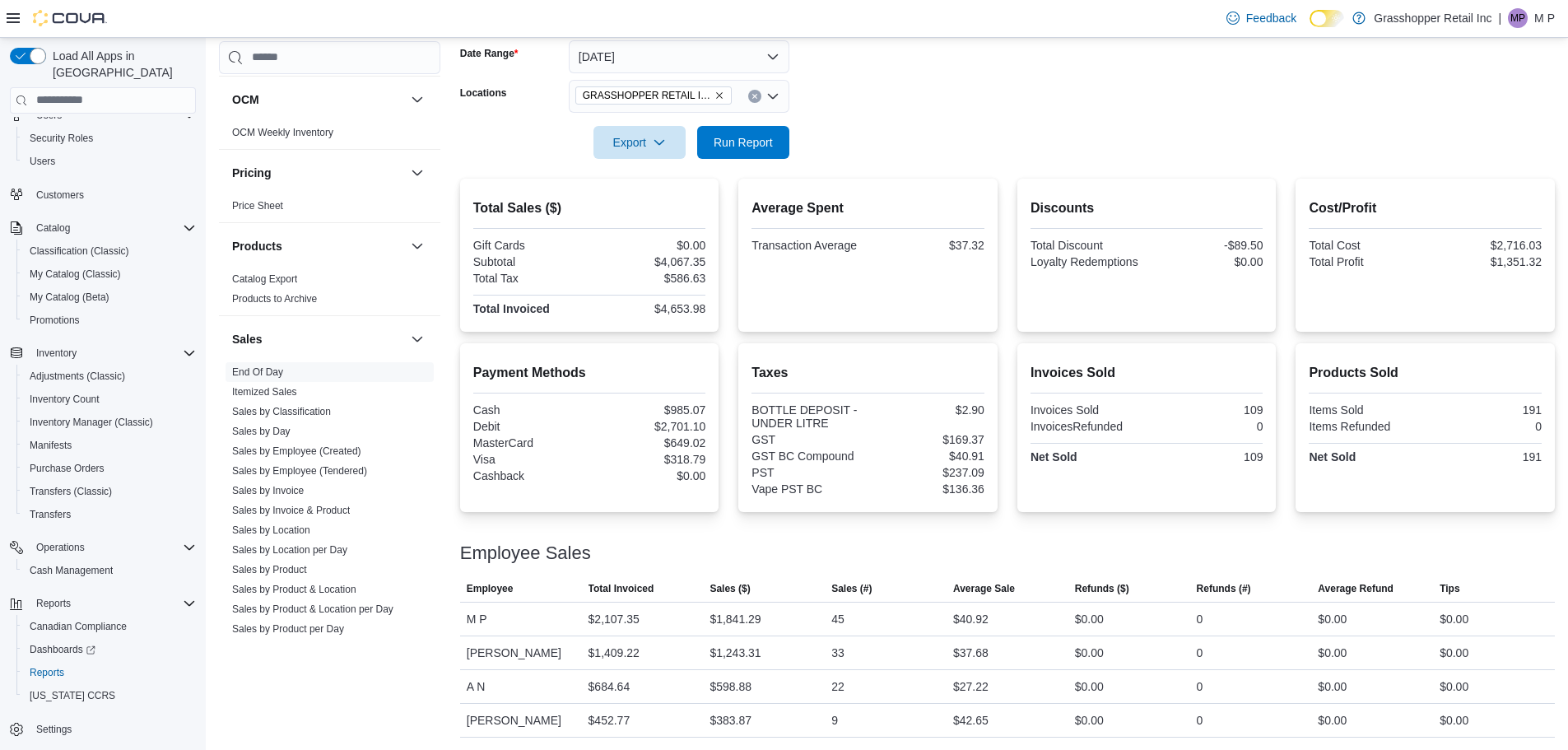
scroll to position [254, 0]
